Goal: Task Accomplishment & Management: Manage account settings

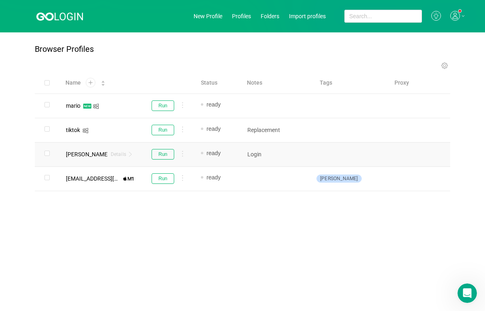
scroll to position [1115, 0]
click at [70, 107] on div "mario" at bounding box center [73, 106] width 15 height 6
click at [147, 101] on div "Run" at bounding box center [167, 105] width 42 height 11
click at [139, 107] on div "mario Details" at bounding box center [99, 106] width 81 height 24
click at [137, 107] on div "mario Details" at bounding box center [99, 106] width 81 height 24
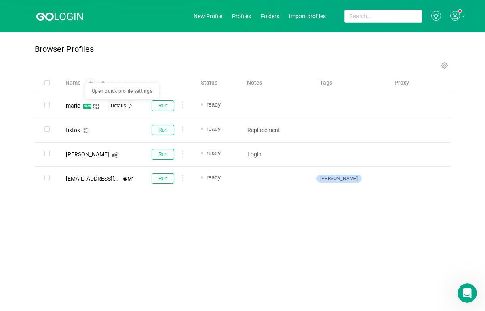
click at [125, 103] on span "Details" at bounding box center [118, 105] width 15 height 6
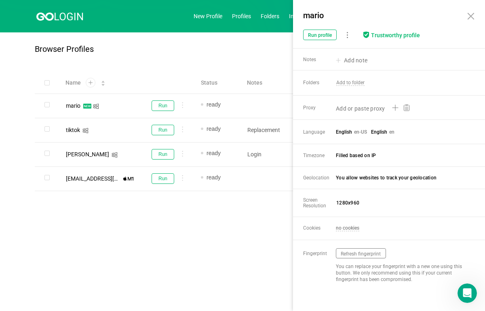
click at [218, 48] on div "Browser Profiles" at bounding box center [243, 52] width 416 height 17
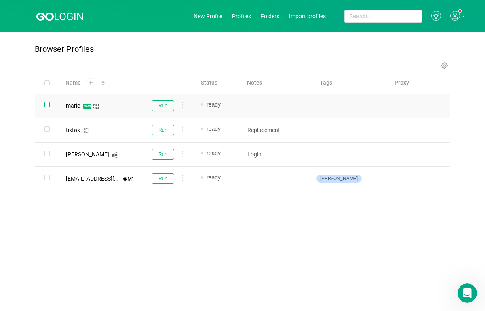
click at [49, 106] on input "checkbox" at bounding box center [46, 104] width 5 height 5
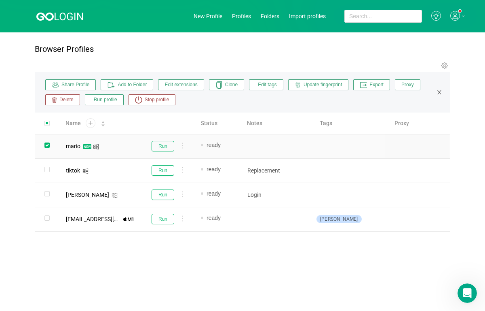
click at [46, 144] on input "checkbox" at bounding box center [46, 144] width 5 height 5
checkbox input "false"
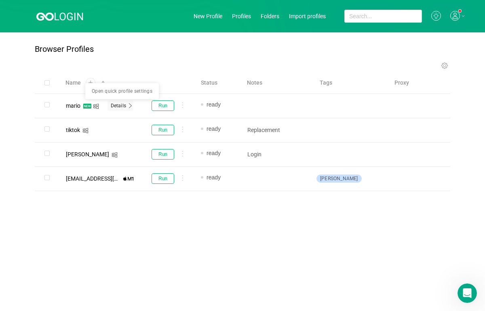
click at [117, 105] on span "Details" at bounding box center [118, 105] width 15 height 6
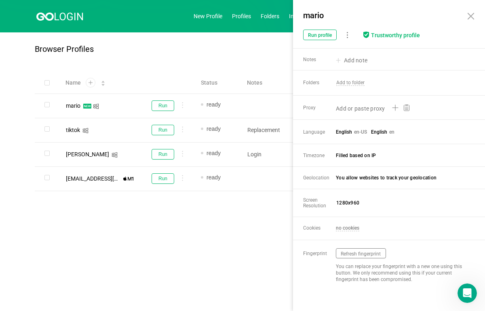
click at [472, 18] on icon at bounding box center [471, 16] width 10 height 10
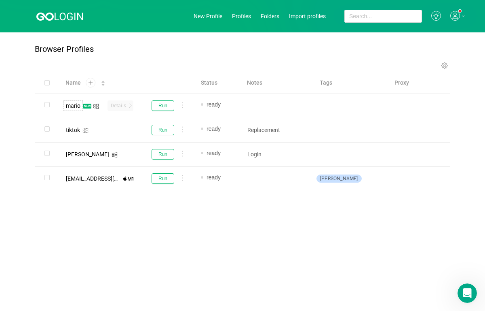
click at [72, 106] on div "mario" at bounding box center [73, 106] width 15 height 6
click at [103, 106] on input "mario" at bounding box center [98, 105] width 68 height 11
click at [106, 87] on div "Name" at bounding box center [86, 82] width 40 height 8
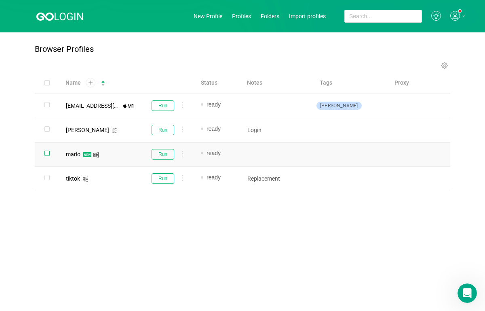
click at [46, 153] on input "checkbox" at bounding box center [46, 152] width 5 height 5
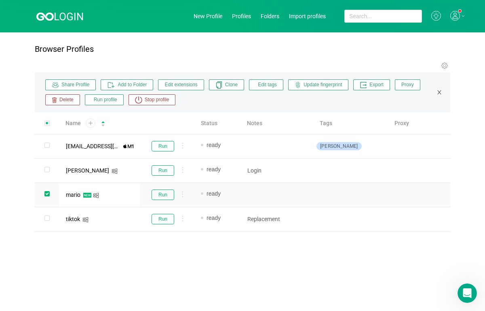
click at [440, 93] on icon "icon: close" at bounding box center [440, 92] width 6 height 6
checkbox input "false"
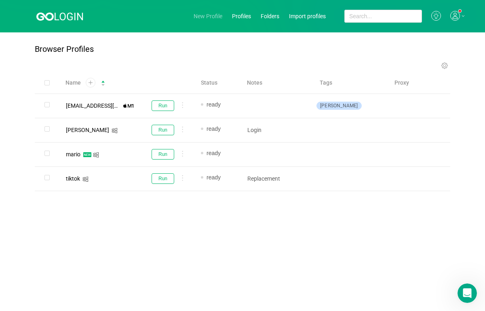
click at [212, 15] on span "New Profile" at bounding box center [208, 16] width 29 height 6
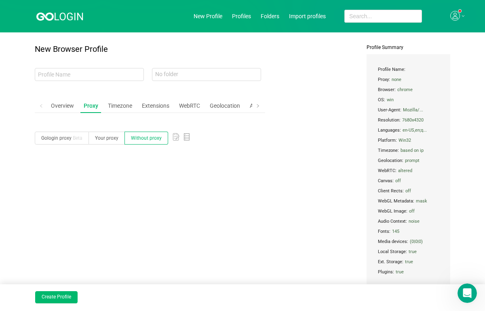
click at [456, 18] on div at bounding box center [458, 16] width 15 height 11
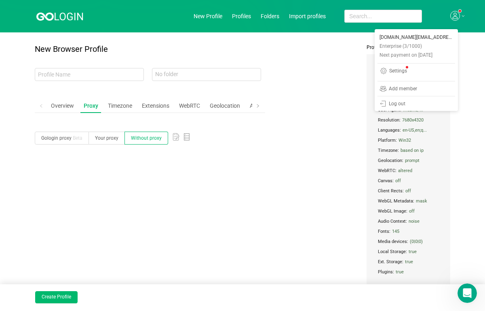
click at [462, 16] on icon at bounding box center [463, 15] width 2 height 1
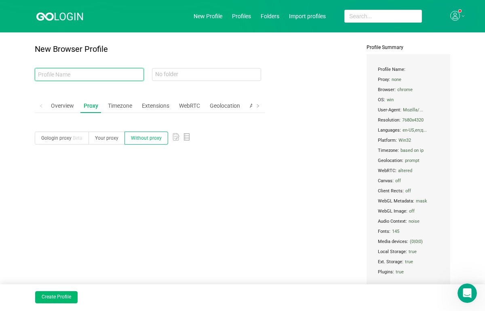
click at [49, 72] on input "text" at bounding box center [89, 74] width 109 height 13
type input "mario test"
click at [57, 105] on div "Overview" at bounding box center [63, 105] width 30 height 15
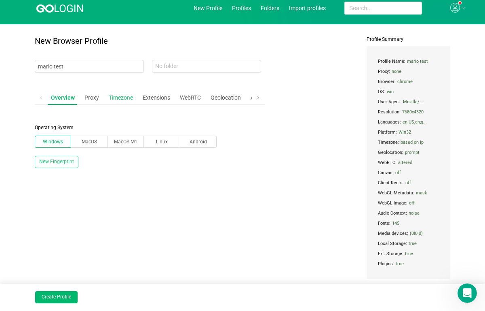
scroll to position [8, 0]
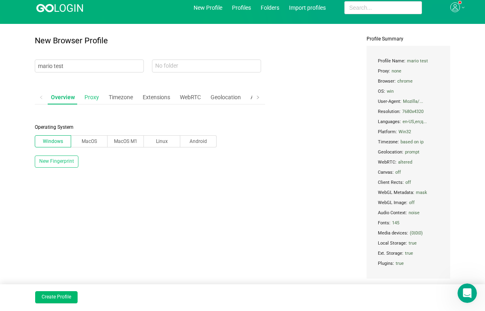
click at [91, 97] on div "Proxy" at bounding box center [91, 97] width 21 height 15
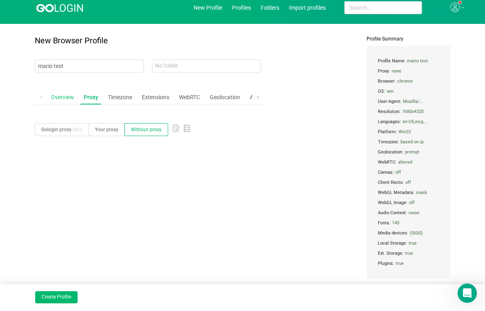
click at [59, 98] on div "Overview" at bounding box center [63, 97] width 30 height 15
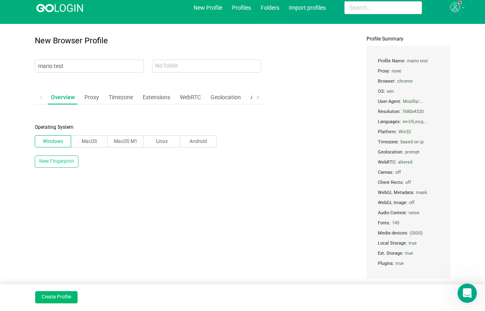
click at [54, 163] on button "New Fingerprint" at bounding box center [57, 161] width 44 height 12
click at [57, 165] on button "New Fingerprint" at bounding box center [57, 161] width 44 height 12
click at [258, 101] on span at bounding box center [258, 97] width 5 height 8
click at [237, 97] on div "Cookies" at bounding box center [239, 97] width 26 height 15
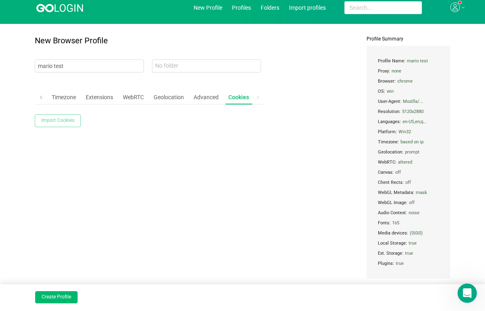
click at [61, 122] on button "Import Cookies" at bounding box center [58, 120] width 46 height 13
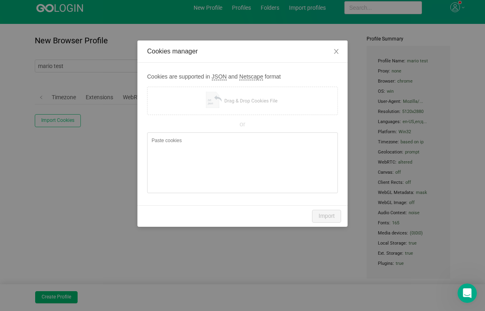
type textarea "[ { "domain": ".[DOMAIN_NAME]", "expirationDate": 1762088305.069316, "hostOnly"…"
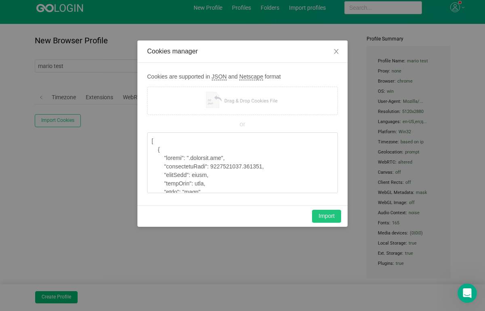
click at [324, 214] on button "Import" at bounding box center [326, 216] width 29 height 13
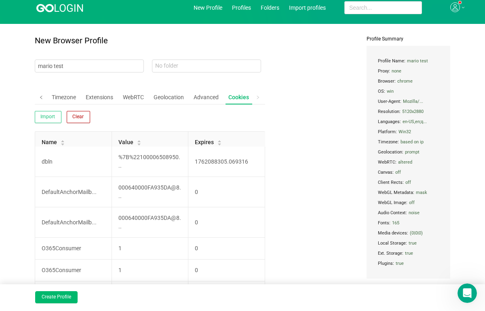
click at [39, 97] on span at bounding box center [41, 97] width 5 height 8
click at [89, 98] on div "Proxy" at bounding box center [91, 97] width 21 height 15
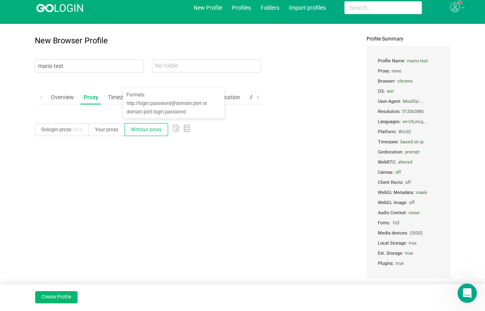
click at [176, 129] on icon at bounding box center [177, 128] width 3 height 3
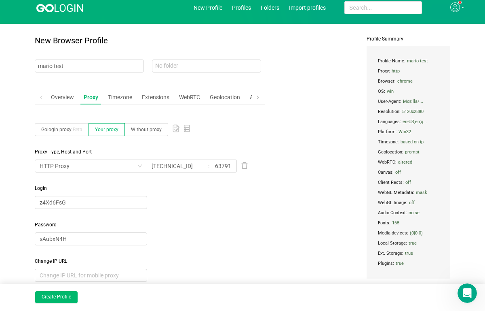
scroll to position [40, 0]
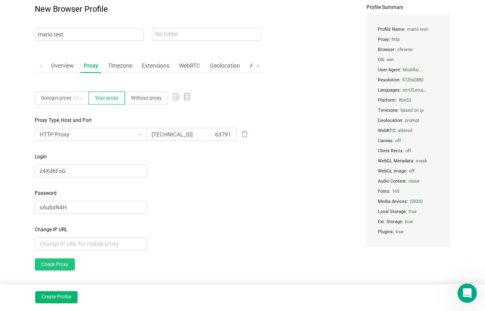
click at [61, 266] on link "Check Proxy" at bounding box center [55, 264] width 40 height 12
click at [52, 261] on link "Check Proxy" at bounding box center [55, 264] width 40 height 12
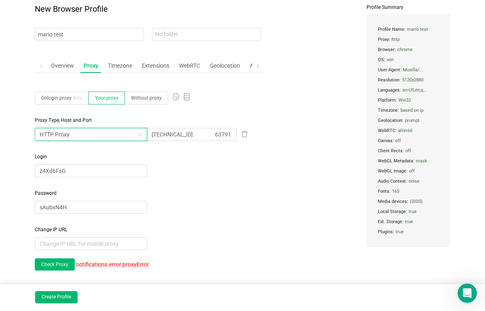
click at [116, 135] on div "HTTP Proxy" at bounding box center [88, 134] width 97 height 12
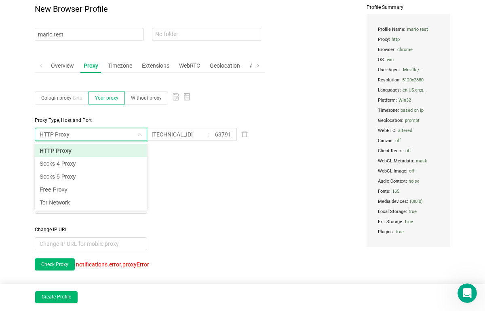
click at [113, 136] on div "HTTP Proxy" at bounding box center [88, 134] width 97 height 12
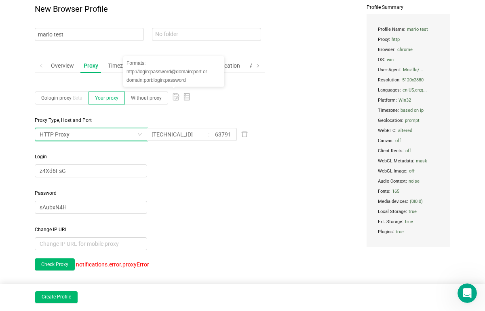
click at [174, 95] on rect at bounding box center [176, 97] width 7 height 8
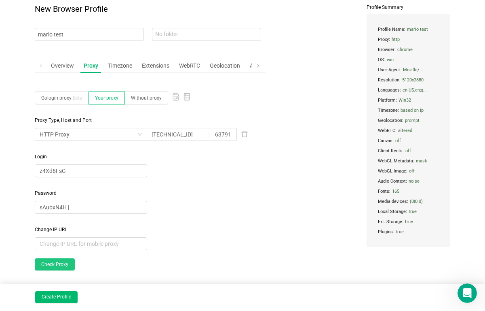
click at [60, 262] on link "Check Proxy" at bounding box center [55, 264] width 40 height 12
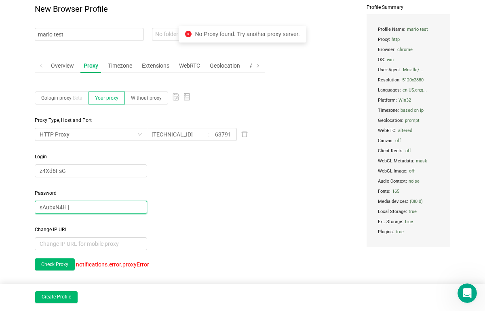
click at [82, 209] on input "sAubxN4H |" at bounding box center [91, 207] width 112 height 13
type input "sAubxN4H"
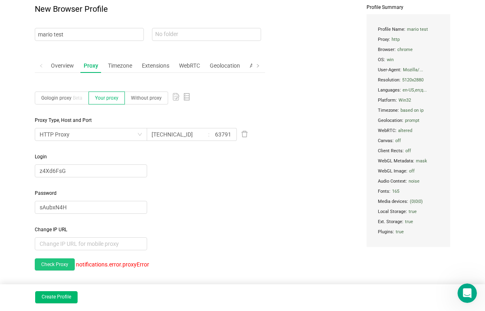
click at [55, 264] on link "Check Proxy" at bounding box center [55, 264] width 40 height 12
click at [61, 97] on span "Gologin proxy Beta" at bounding box center [61, 98] width 41 height 6
click at [41, 100] on input "Gologin proxy Beta" at bounding box center [41, 100] width 0 height 0
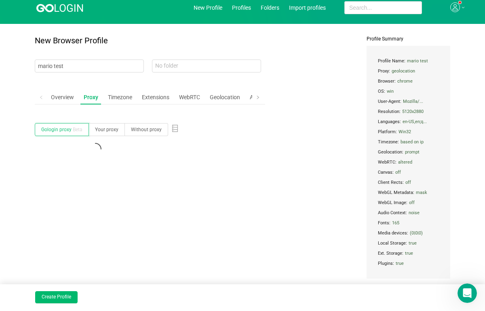
scroll to position [8, 0]
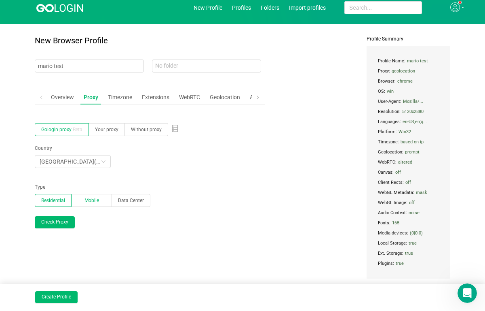
click at [95, 199] on span "Mobile" at bounding box center [92, 200] width 15 height 6
click at [78, 202] on input "Mobile" at bounding box center [78, 202] width 0 height 0
click at [96, 159] on div "France ( 9998 )" at bounding box center [70, 161] width 61 height 12
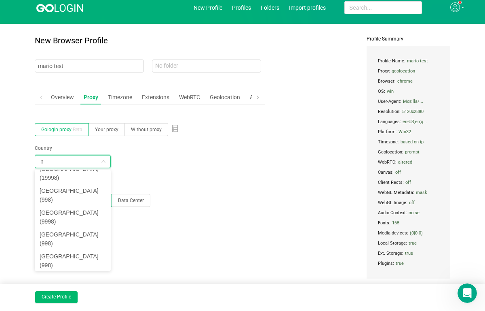
scroll to position [2, 0]
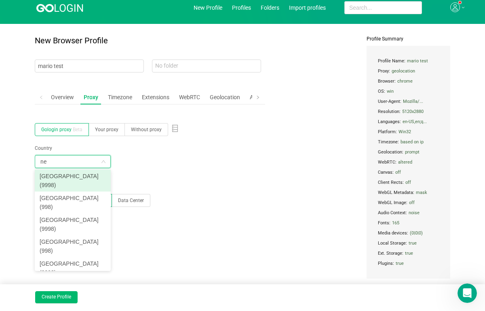
type input "n"
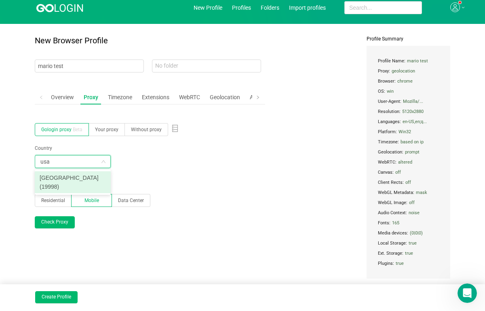
click at [57, 183] on span "( 19998 )" at bounding box center [49, 186] width 19 height 6
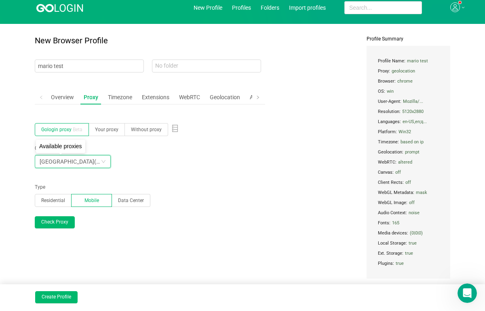
click at [94, 163] on span "( 19998 )" at bounding box center [104, 161] width 20 height 6
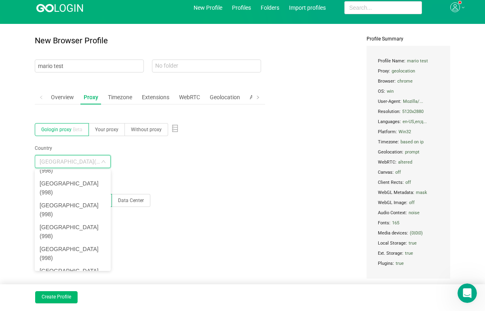
scroll to position [1590, 0]
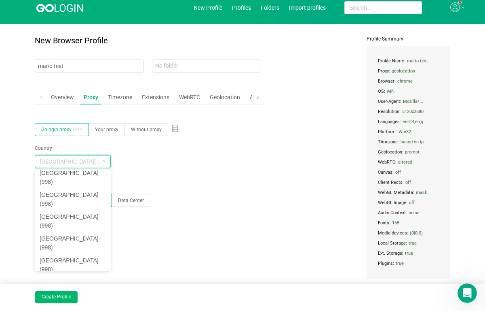
click at [213, 167] on div "Country [GEOGRAPHIC_DATA] ( 19998 )" at bounding box center [150, 152] width 231 height 32
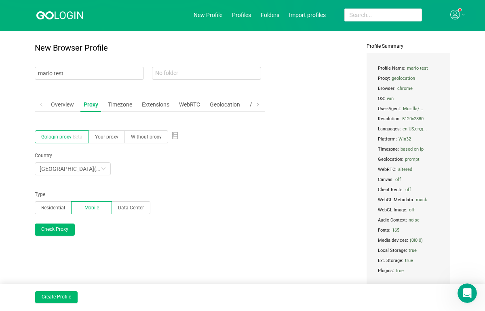
scroll to position [0, 0]
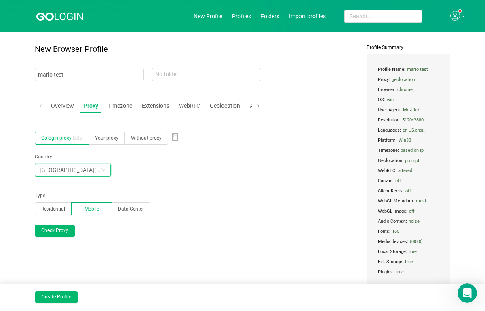
click at [104, 170] on icon "icon: down" at bounding box center [104, 170] width 4 height 3
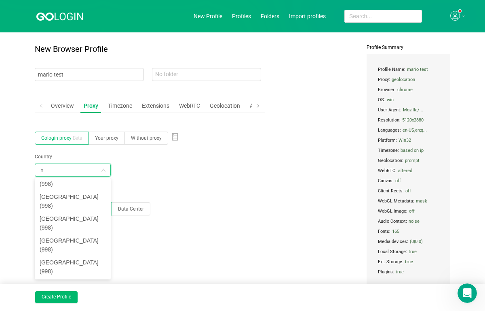
scroll to position [2, 0]
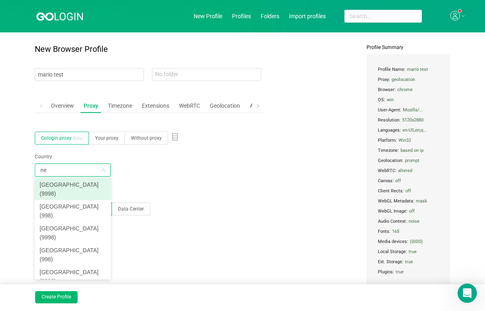
type input "n"
type input "a"
type input "usa"
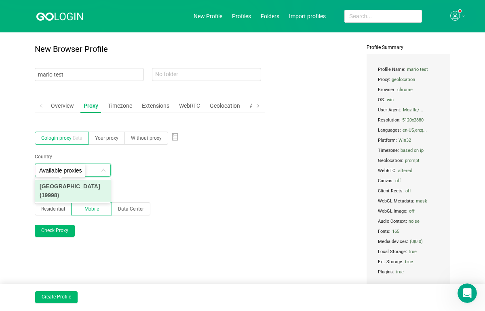
click at [58, 192] on span "( 19998 )" at bounding box center [49, 195] width 19 height 6
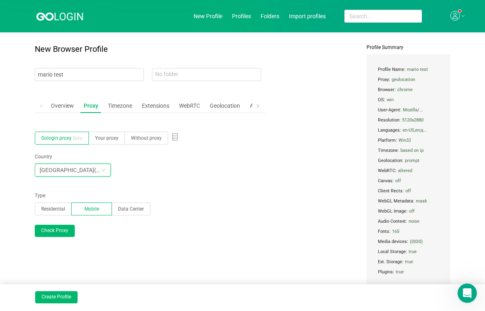
scroll to position [1146, 0]
click at [68, 104] on div "Overview" at bounding box center [63, 105] width 30 height 15
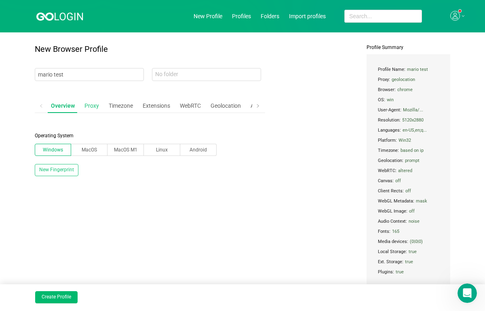
click at [93, 106] on div "Proxy" at bounding box center [91, 105] width 21 height 15
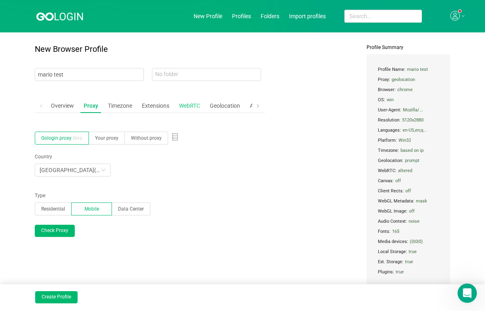
click at [189, 104] on div "WebRTC" at bounding box center [190, 105] width 28 height 15
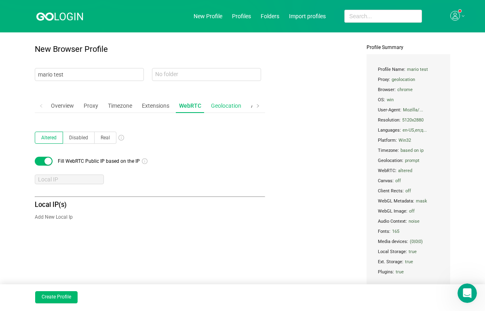
click at [231, 104] on div "Geolocation" at bounding box center [226, 105] width 37 height 15
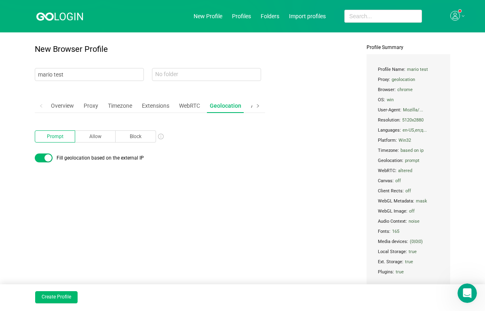
click at [261, 105] on span at bounding box center [258, 105] width 13 height 15
click at [211, 104] on div "Advanced" at bounding box center [208, 105] width 32 height 15
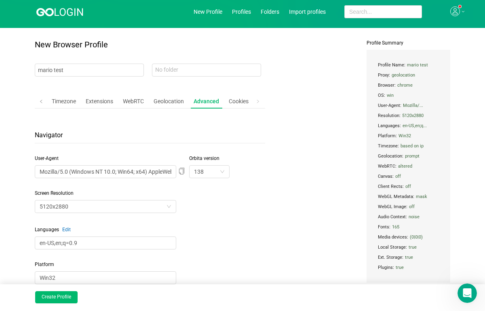
scroll to position [0, 0]
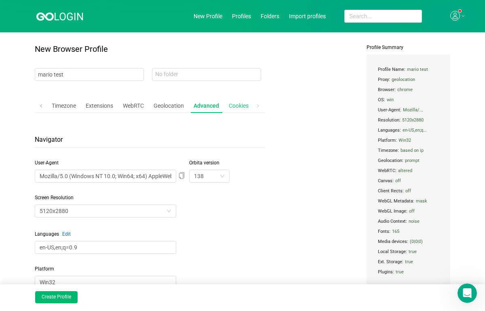
click at [242, 107] on div "Cookies" at bounding box center [239, 105] width 26 height 15
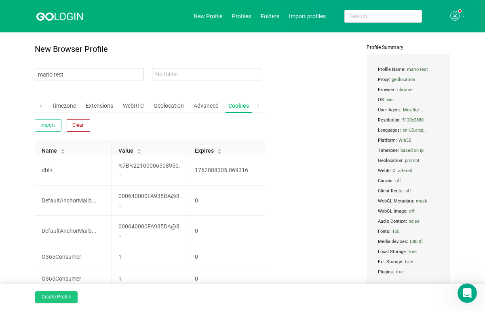
click at [59, 298] on button "Create Profile" at bounding box center [56, 297] width 42 height 12
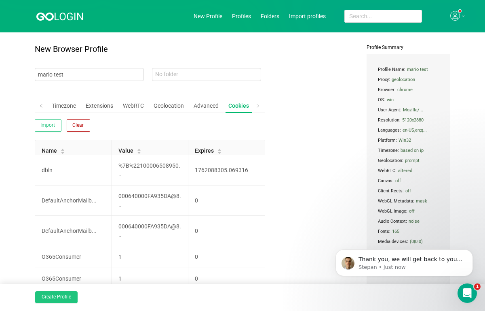
scroll to position [1147, 0]
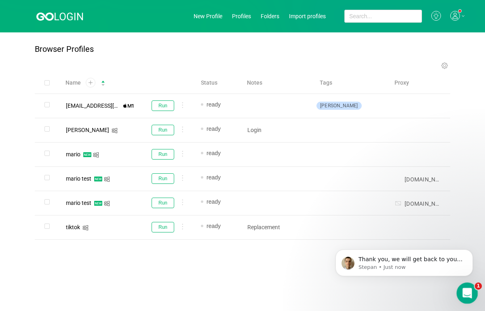
click at [475, 290] on div "Open Intercom Messenger" at bounding box center [466, 291] width 27 height 27
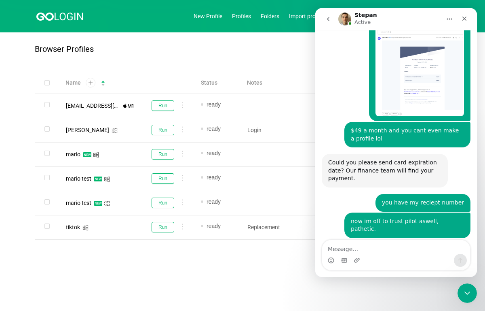
scroll to position [1161, 0]
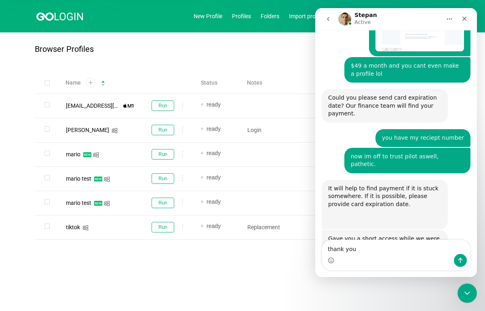
type textarea "thank you"
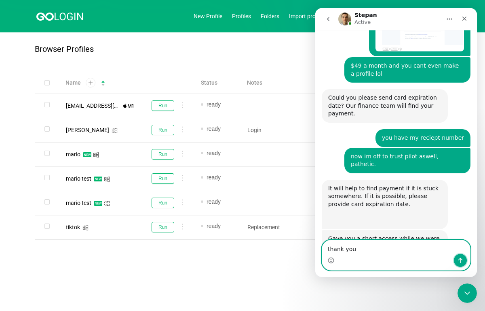
click at [465, 258] on button "Send a message…" at bounding box center [460, 260] width 13 height 13
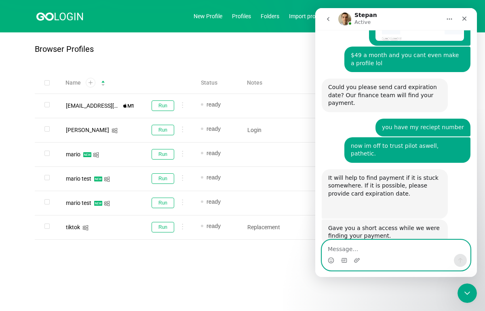
scroll to position [1172, 0]
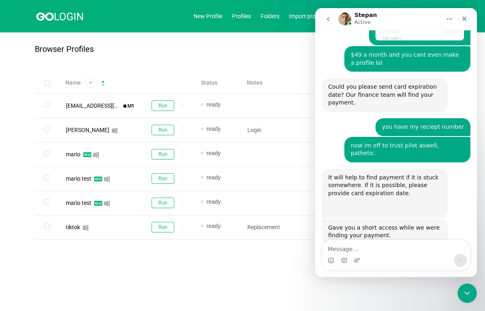
click at [264, 47] on div "Browser Profiles" at bounding box center [243, 52] width 416 height 17
click at [467, 17] on icon "Close" at bounding box center [465, 18] width 6 height 6
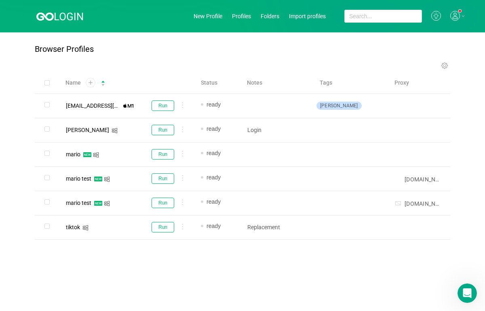
scroll to position [0, 0]
click at [165, 180] on button "Run" at bounding box center [162, 178] width 23 height 11
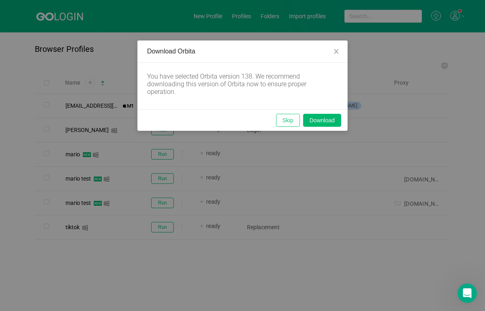
click at [281, 118] on button "Skip" at bounding box center [288, 120] width 24 height 13
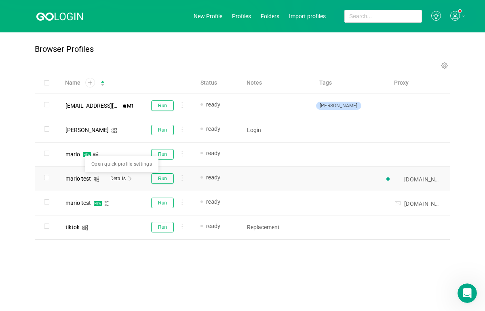
click at [122, 178] on span "Details" at bounding box center [117, 178] width 15 height 6
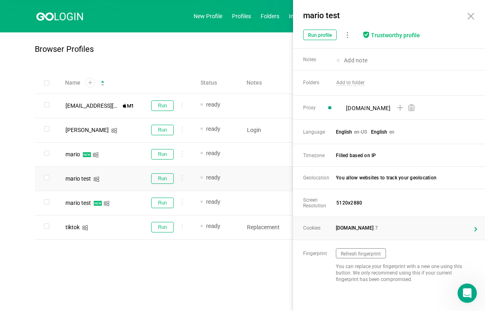
click at [439, 227] on span "[DOMAIN_NAME] 7" at bounding box center [394, 228] width 117 height 6
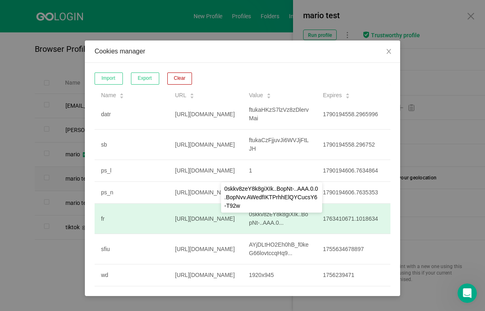
scroll to position [2, 0]
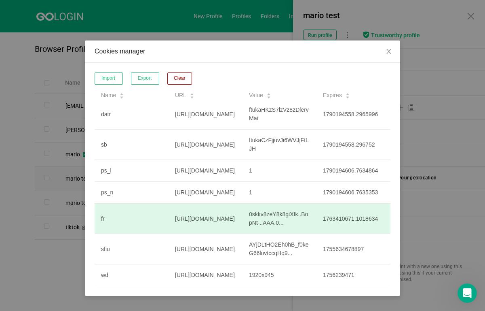
click at [212, 225] on td "[URL][DOMAIN_NAME]" at bounding box center [206, 218] width 74 height 30
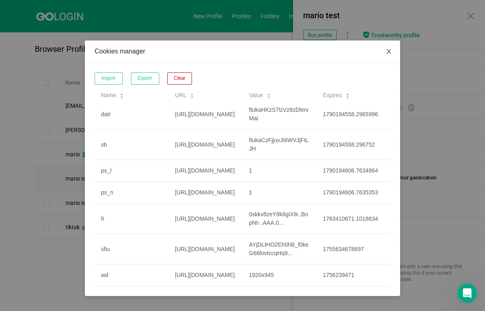
click at [386, 49] on icon "icon: close" at bounding box center [389, 51] width 6 height 6
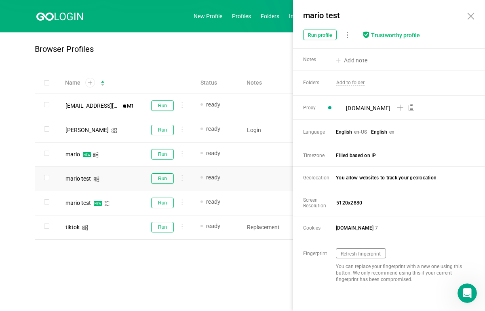
click at [212, 255] on div "Name Status Notes Tags Proxy [EMAIL_ADDRESS][DOMAIN_NAME] Run ready Add note [P…" at bounding box center [243, 169] width 416 height 194
click at [164, 177] on button "Run" at bounding box center [162, 178] width 23 height 11
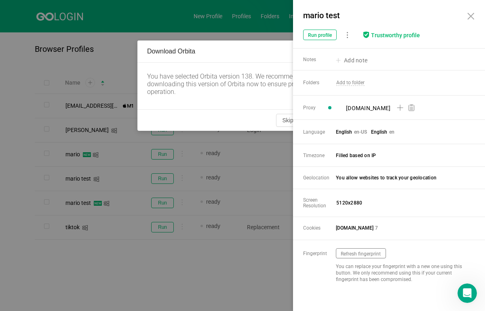
click at [474, 14] on icon at bounding box center [471, 16] width 6 height 6
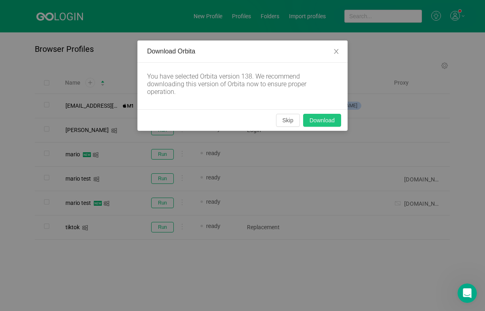
click at [330, 118] on button "Download" at bounding box center [322, 120] width 38 height 13
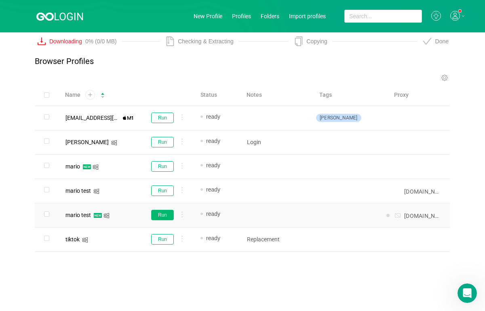
click at [166, 213] on button "Run" at bounding box center [162, 215] width 23 height 11
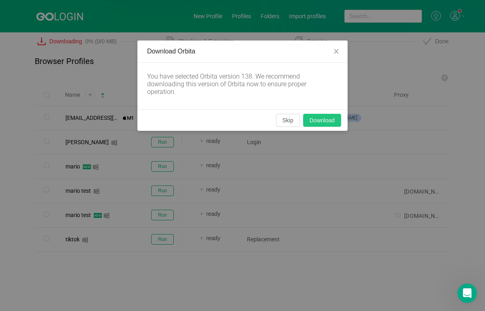
click at [323, 115] on button "Download" at bounding box center [322, 120] width 38 height 13
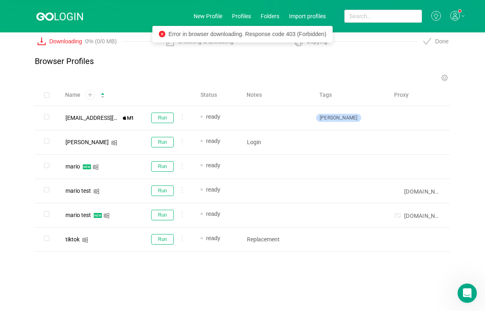
click at [269, 60] on div "Browser Profiles" at bounding box center [243, 65] width 416 height 17
click at [161, 35] on icon "icon: close-circle" at bounding box center [162, 34] width 6 height 6
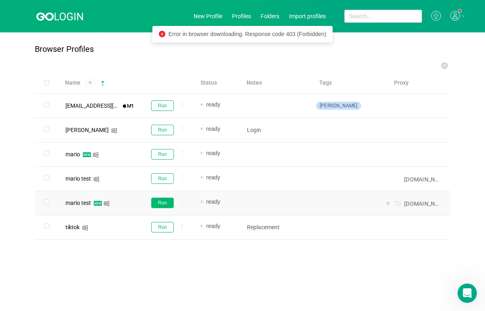
click at [157, 205] on button "Run" at bounding box center [162, 202] width 23 height 11
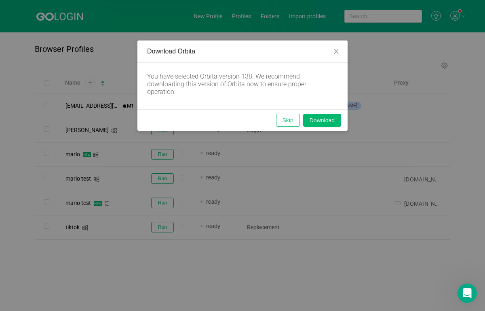
click at [292, 122] on button "Skip" at bounding box center [288, 120] width 24 height 13
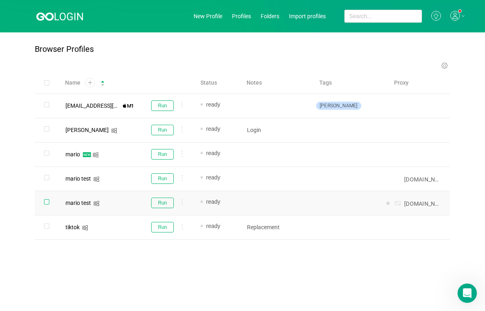
click at [45, 203] on input "checkbox" at bounding box center [46, 201] width 5 height 5
checkbox input "true"
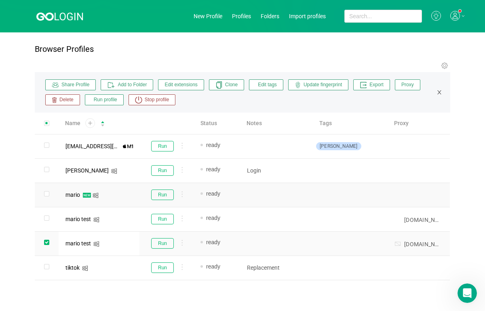
click at [51, 195] on td at bounding box center [46, 195] width 24 height 24
click at [49, 195] on td at bounding box center [46, 195] width 24 height 24
click at [46, 195] on input "checkbox" at bounding box center [46, 193] width 5 height 5
checkbox input "true"
click at [65, 100] on span "Delete" at bounding box center [65, 99] width 17 height 7
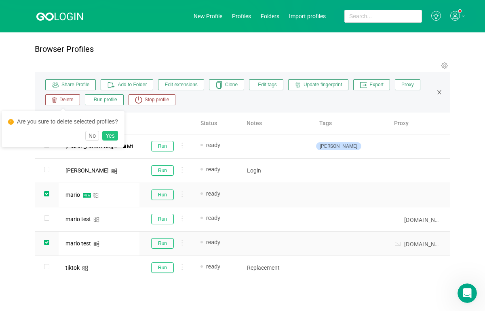
click at [112, 136] on button "Yes" at bounding box center [110, 136] width 16 height 10
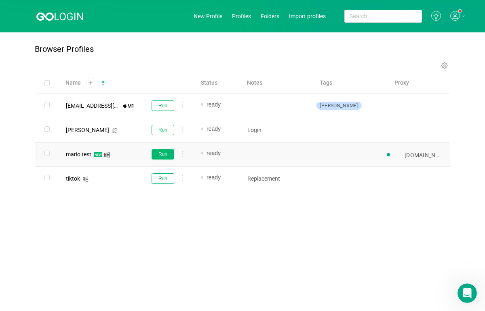
click at [165, 152] on button "Run" at bounding box center [163, 154] width 23 height 11
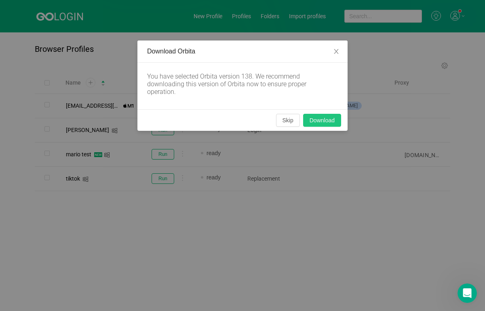
click at [318, 125] on button "Download" at bounding box center [322, 120] width 38 height 13
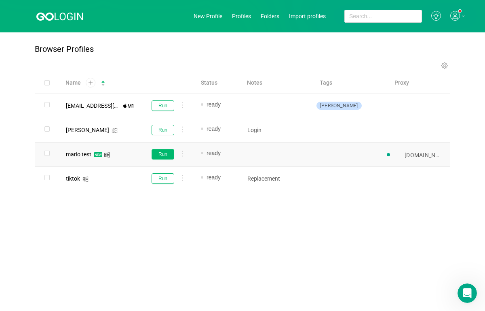
click at [156, 153] on button "Run" at bounding box center [163, 154] width 23 height 11
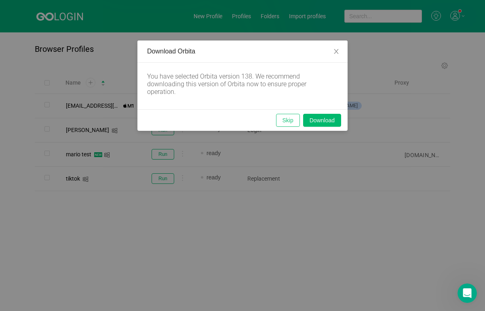
click at [283, 117] on button "Skip" at bounding box center [288, 120] width 24 height 13
